Goal: Book appointment/travel/reservation

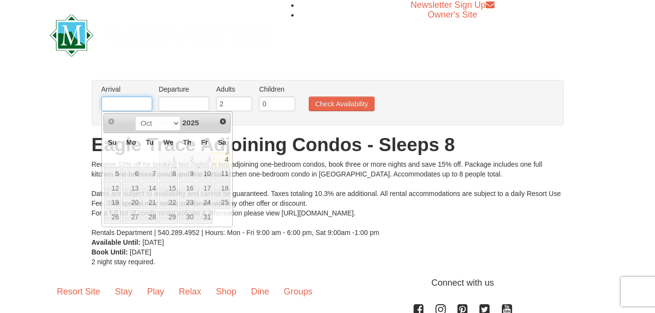
click at [134, 104] on input "text" at bounding box center [126, 104] width 51 height 15
click at [221, 119] on span "Next" at bounding box center [223, 122] width 8 height 8
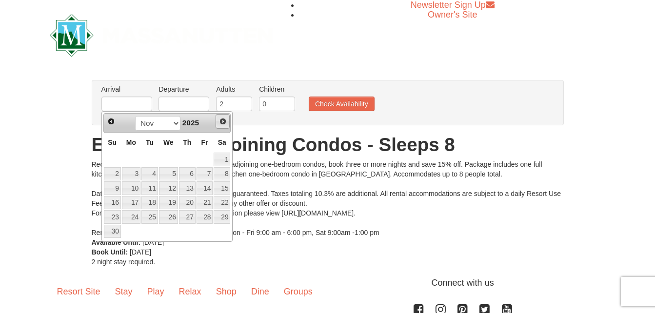
click at [221, 119] on span "Next" at bounding box center [223, 122] width 8 height 8
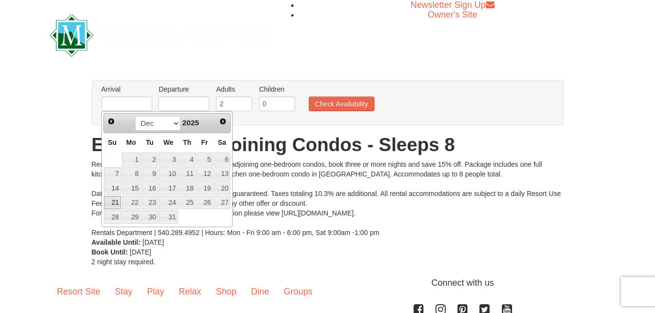
click at [113, 201] on link "21" at bounding box center [112, 203] width 17 height 14
type input "[DATE]"
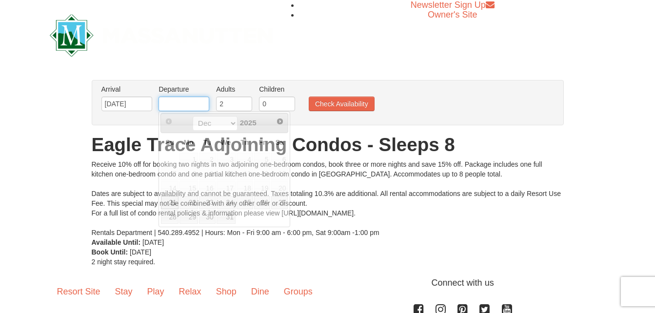
click at [174, 100] on input "text" at bounding box center [184, 104] width 51 height 15
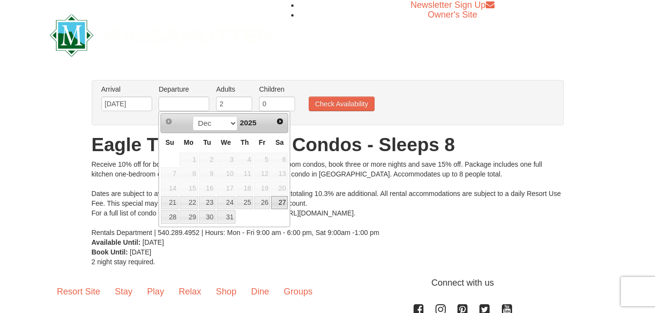
click at [281, 201] on link "27" at bounding box center [279, 203] width 17 height 14
type input "12/27/2025"
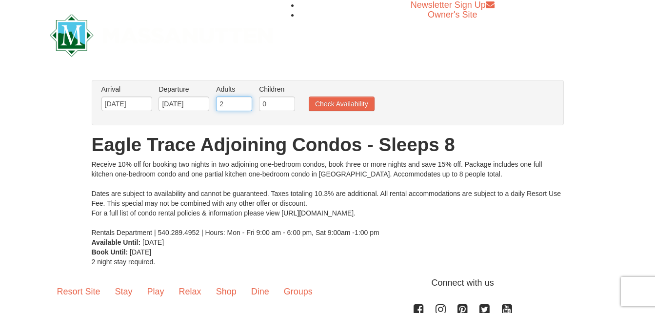
click at [227, 105] on input "2" at bounding box center [234, 104] width 36 height 15
click at [244, 100] on input "3" at bounding box center [234, 104] width 36 height 15
click at [244, 100] on input "6" at bounding box center [234, 104] width 36 height 15
click at [244, 100] on input "7" at bounding box center [234, 104] width 36 height 15
type input "8"
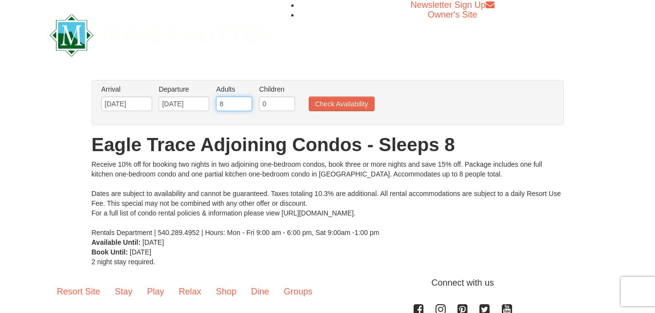
click at [244, 100] on input "8" at bounding box center [234, 104] width 36 height 15
click at [330, 101] on button "Check Availability" at bounding box center [342, 104] width 66 height 15
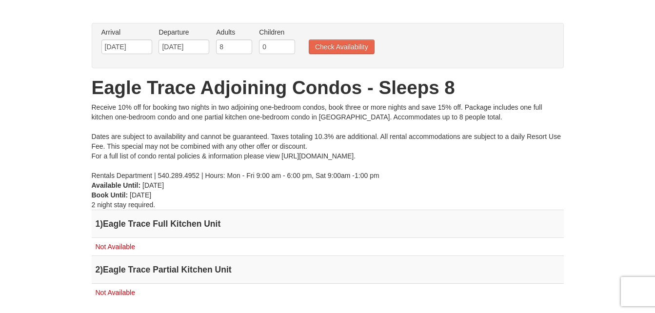
scroll to position [63, 0]
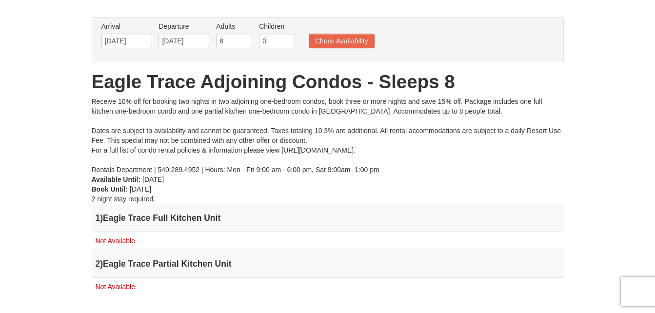
click at [451, 238] on td "Not Available" at bounding box center [328, 241] width 472 height 18
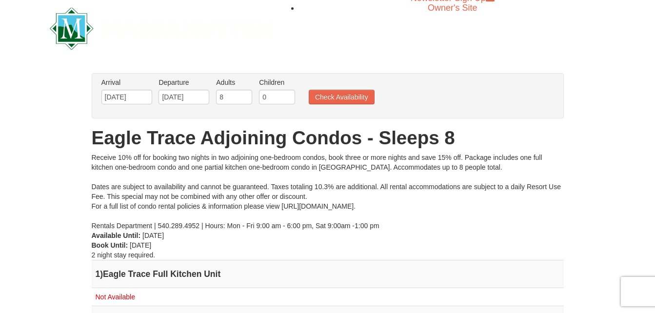
scroll to position [0, 0]
